Goal: Check status: Check status

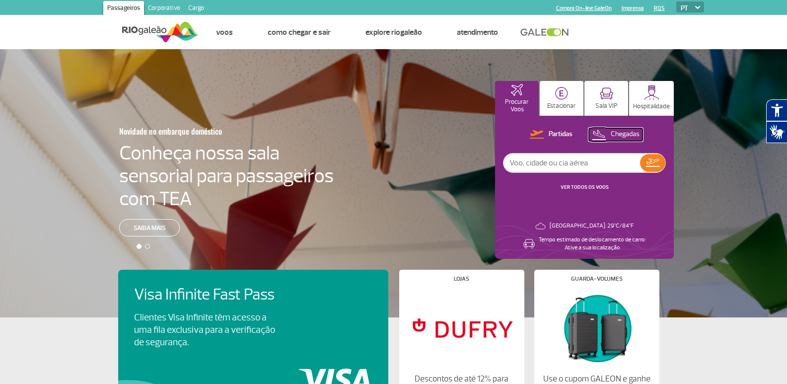
click at [624, 138] on p "Chegadas" at bounding box center [625, 134] width 29 height 9
click at [569, 134] on p "Partidas" at bounding box center [560, 134] width 24 height 9
click at [593, 186] on link "VER TODOS OS VOOS" at bounding box center [585, 187] width 48 height 6
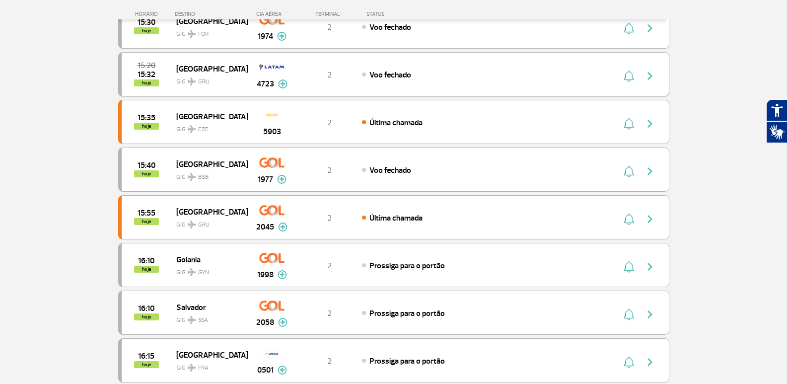
scroll to position [397, 0]
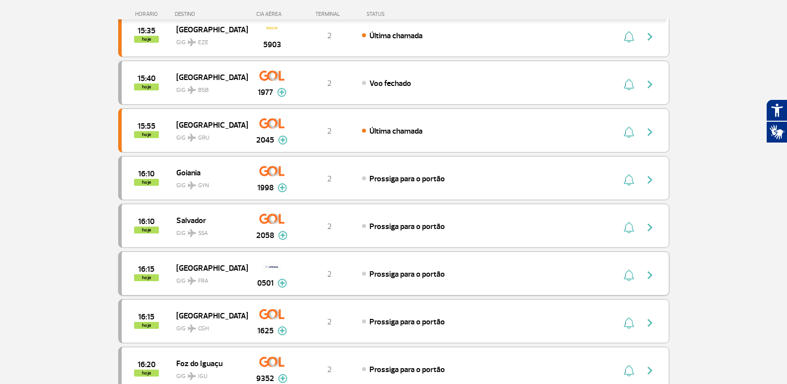
click at [648, 274] on img "button" at bounding box center [650, 275] width 12 height 12
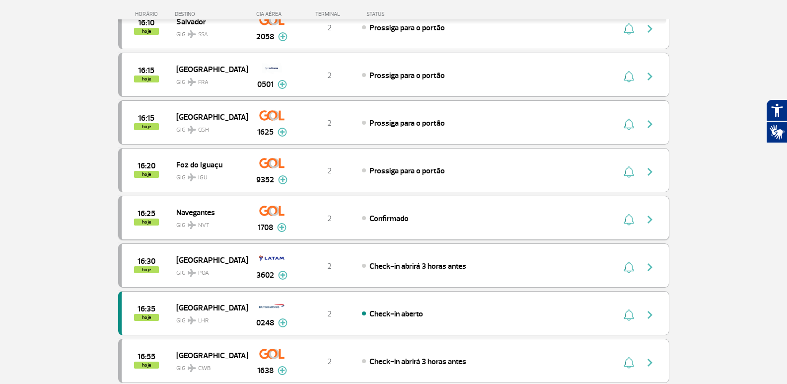
scroll to position [546, 0]
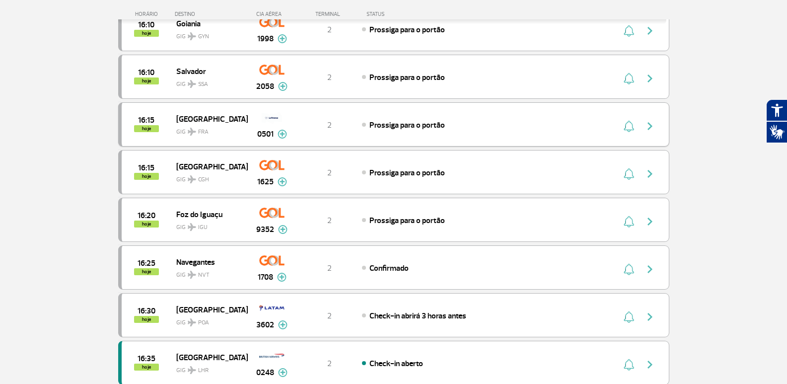
click at [653, 124] on img "button" at bounding box center [650, 126] width 12 height 12
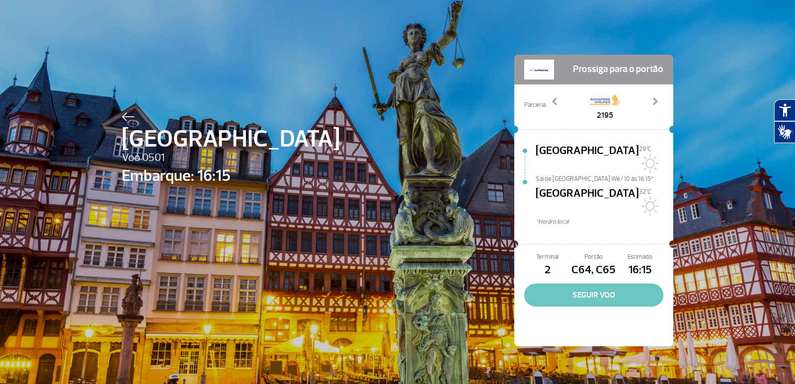
click at [602, 284] on button "SEGUIR VOO" at bounding box center [593, 295] width 139 height 23
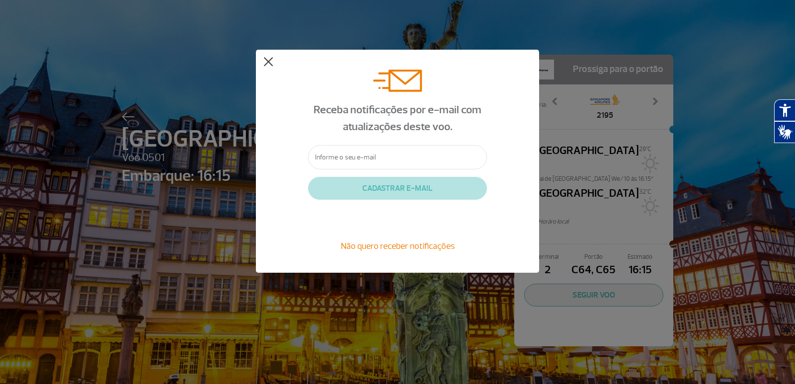
click at [272, 64] on button at bounding box center [268, 62] width 10 height 10
